Goal: Transaction & Acquisition: Purchase product/service

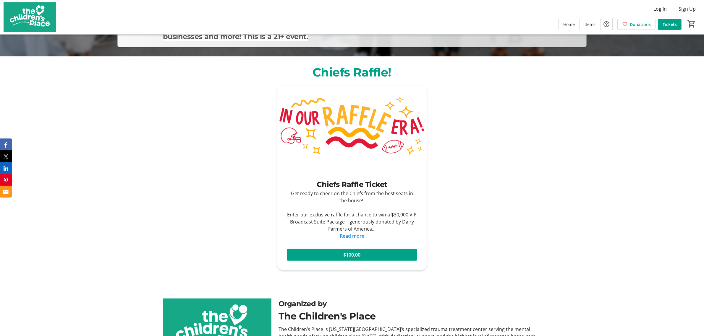
scroll to position [296, 0]
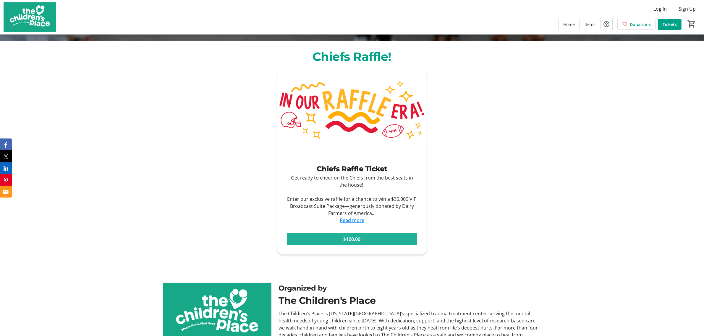
click at [327, 237] on span at bounding box center [352, 239] width 130 height 14
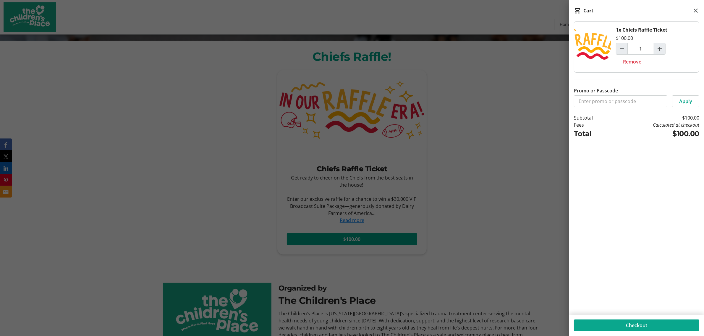
click at [627, 321] on span at bounding box center [636, 326] width 125 height 14
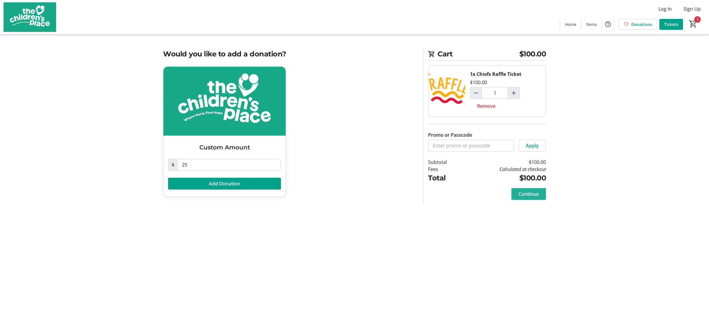
click at [528, 196] on span "Continue" at bounding box center [529, 194] width 20 height 7
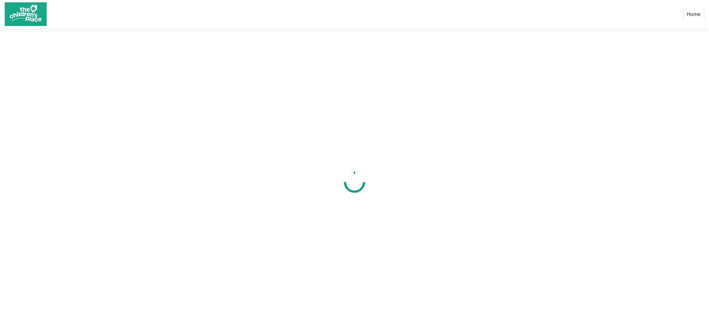
select select "US"
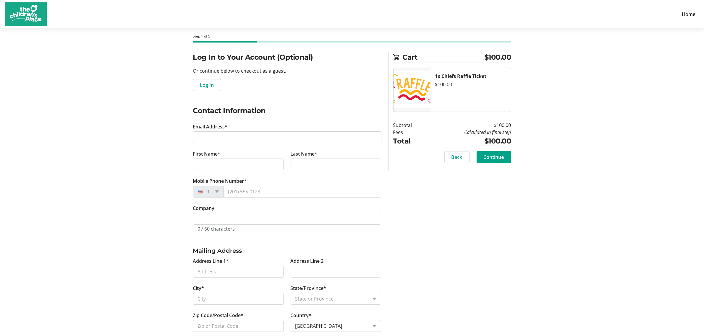
scroll to position [36, 0]
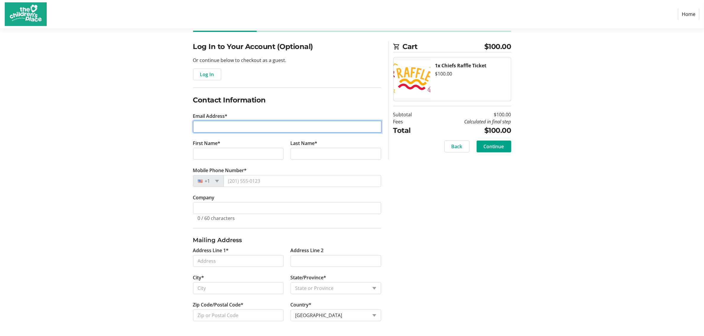
click at [234, 127] on input "Email Address*" at bounding box center [287, 127] width 188 height 12
type input "[EMAIL_ADDRESS][DOMAIN_NAME]"
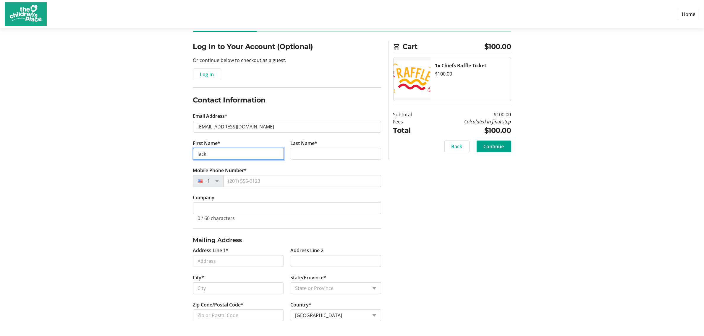
type input "Jack"
type input "Rusgis"
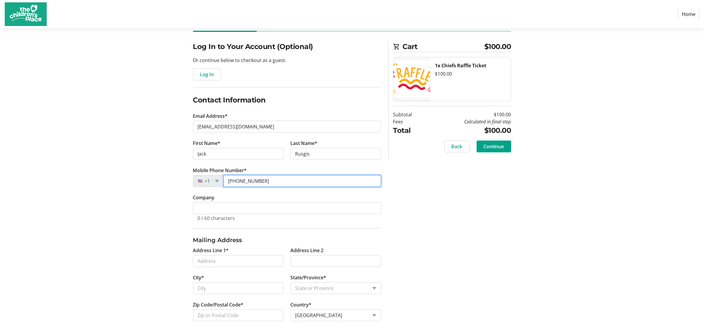
type input "[PHONE_NUMBER]"
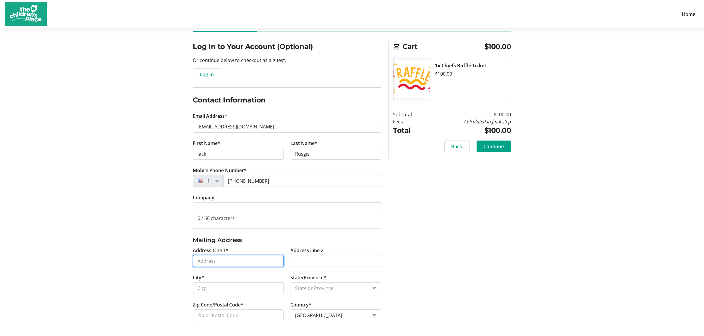
click at [238, 259] on input "Address Line 1*" at bounding box center [238, 261] width 90 height 12
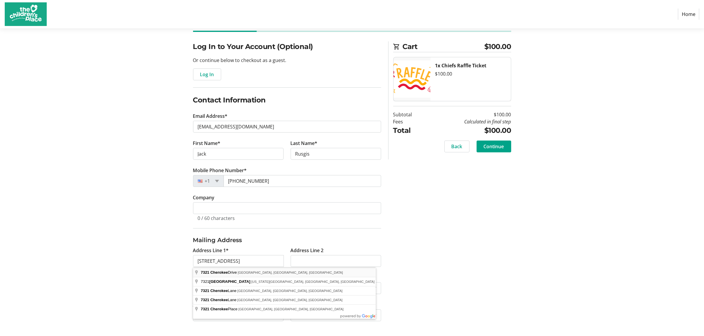
type input "[STREET_ADDRESS]"
type input "[GEOGRAPHIC_DATA]"
select select "KS"
type input "66208"
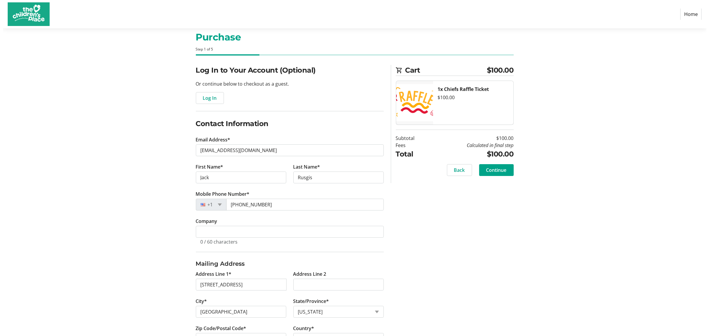
scroll to position [0, 0]
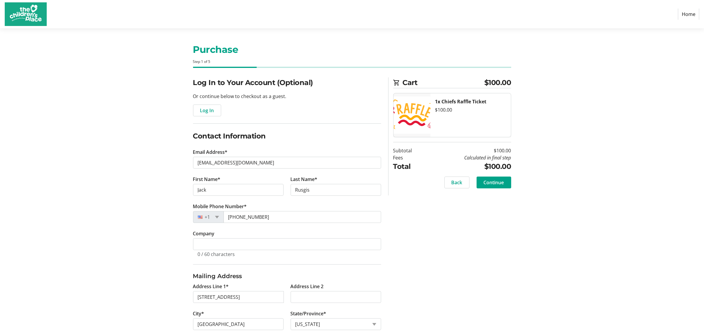
click at [497, 186] on span "Continue" at bounding box center [494, 182] width 20 height 7
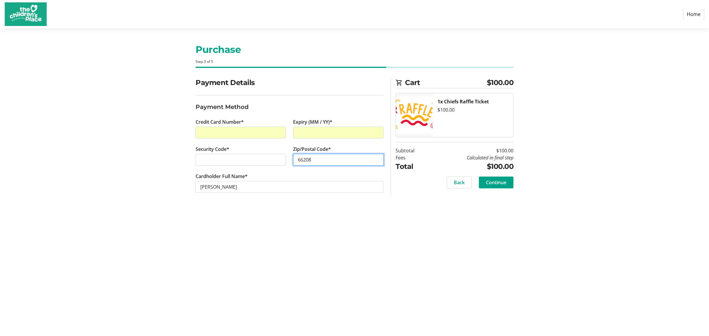
type input "66208"
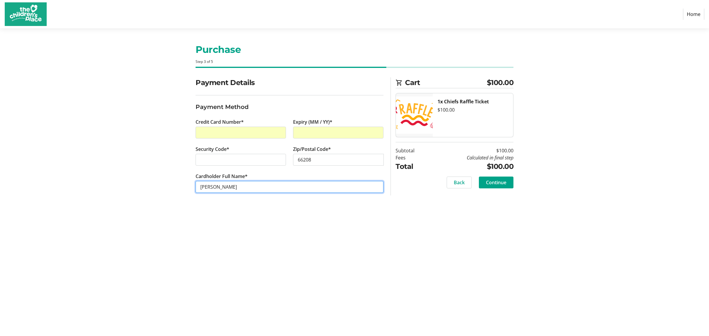
type input "[PERSON_NAME]"
click at [478, 232] on div "Purchase Step 3 of 5 Cart $100.00 1x Chiefs Raffle Ticket $100.00 Subtotal $100…" at bounding box center [355, 182] width 390 height 308
click at [502, 185] on span "Continue" at bounding box center [496, 182] width 20 height 7
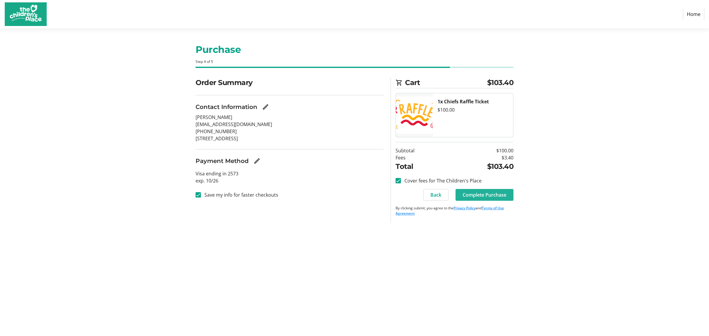
click at [496, 194] on span "Complete Purchase" at bounding box center [485, 195] width 44 height 7
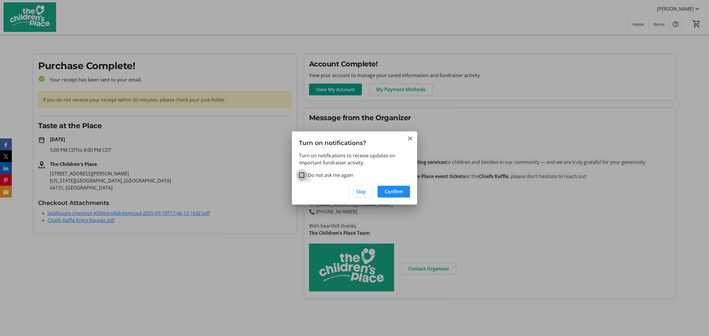
click at [302, 174] on input "Do not ask me again" at bounding box center [301, 175] width 5 height 5
checkbox input "true"
click at [395, 189] on span "Confirm" at bounding box center [394, 191] width 18 height 7
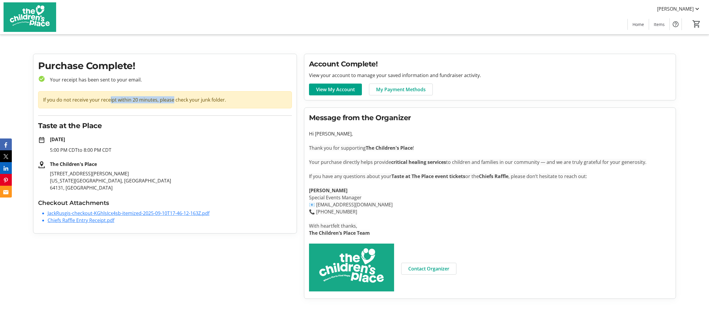
drag, startPoint x: 107, startPoint y: 98, endPoint x: 171, endPoint y: 98, distance: 63.8
click at [171, 98] on div "If you do not receive your receipt within 20 minutes, please check your junk fo…" at bounding box center [165, 99] width 254 height 17
click at [171, 97] on div "If you do not receive your receipt within 20 minutes, please check your junk fo…" at bounding box center [165, 99] width 254 height 17
click at [171, 96] on div "If you do not receive your receipt within 20 minutes, please check your junk fo…" at bounding box center [165, 99] width 254 height 17
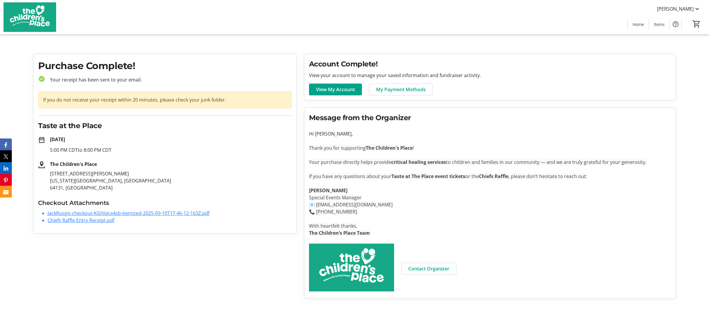
drag, startPoint x: 234, startPoint y: 249, endPoint x: 173, endPoint y: 273, distance: 66.0
click at [173, 273] on div "Purchase Complete! check_circle Your receipt has been sent to your email. If yo…" at bounding box center [165, 176] width 271 height 245
click at [212, 290] on div "Purchase Complete! check_circle Your receipt has been sent to your email. If yo…" at bounding box center [165, 176] width 271 height 245
drag, startPoint x: 205, startPoint y: 284, endPoint x: 207, endPoint y: 287, distance: 4.2
click at [205, 283] on div "Purchase Complete! check_circle Your receipt has been sent to your email. If yo…" at bounding box center [165, 176] width 271 height 245
